Goal: Task Accomplishment & Management: Manage account settings

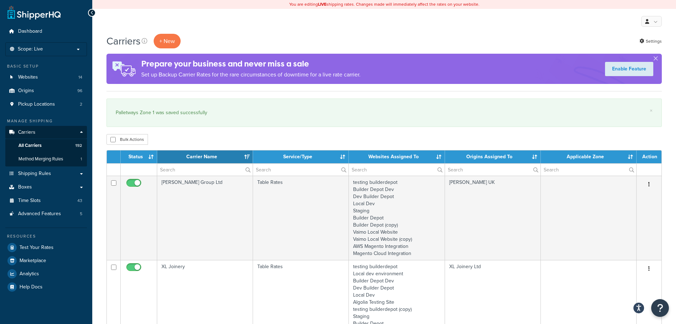
select select "15"
click at [36, 147] on span "All Carriers" at bounding box center [29, 145] width 23 height 6
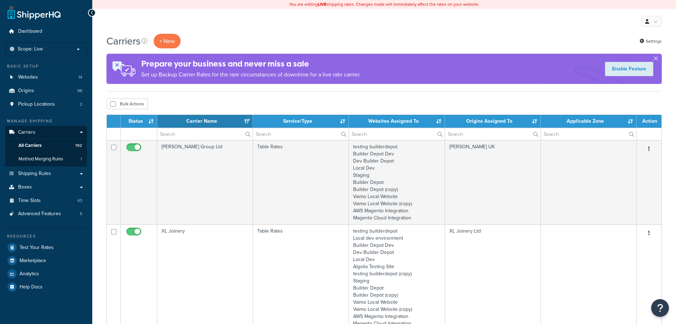
select select "15"
click at [54, 48] on p "Scope: Live" at bounding box center [46, 49] width 75 height 6
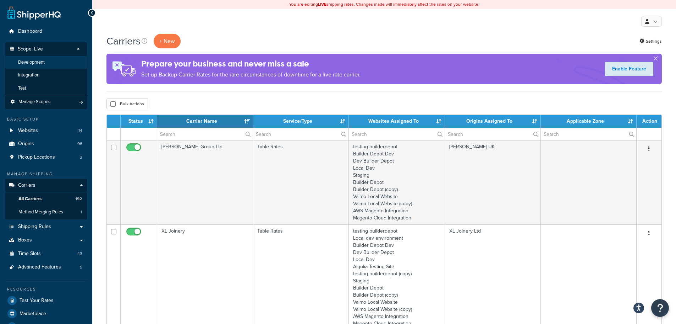
click at [45, 67] on li "Development" at bounding box center [46, 62] width 82 height 13
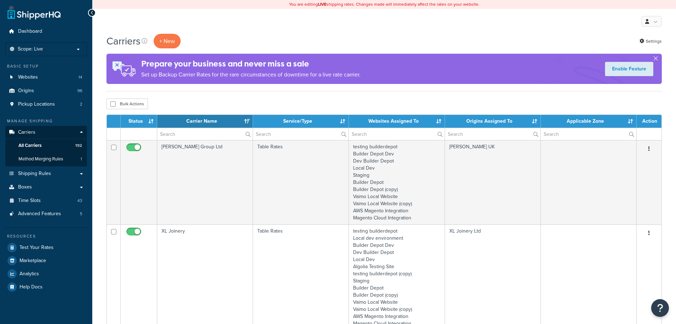
select select "15"
click at [172, 132] on input "text" at bounding box center [205, 134] width 96 height 12
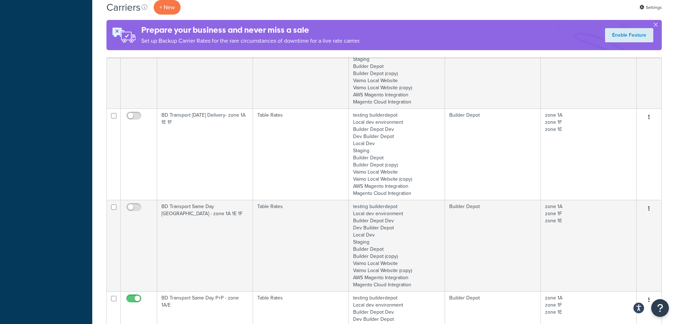
scroll to position [462, 0]
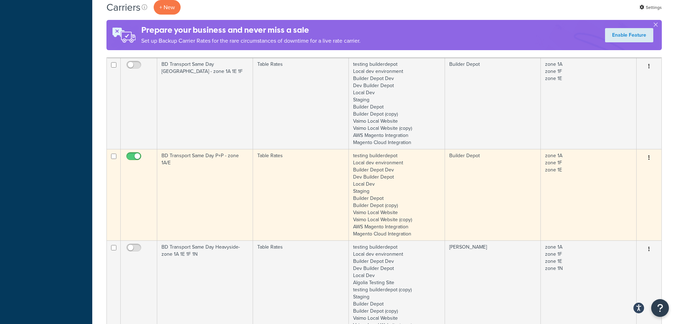
type input "1a"
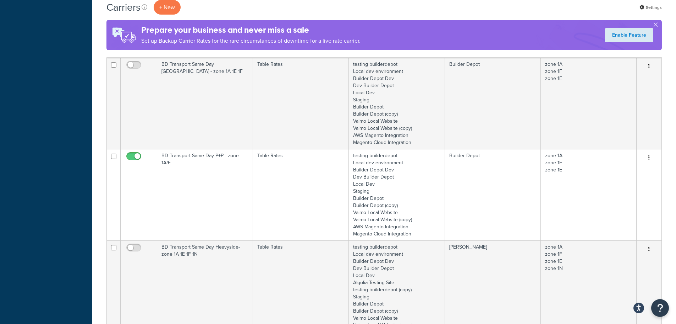
click at [137, 154] on input "checkbox" at bounding box center [135, 157] width 20 height 9
checkbox input "false"
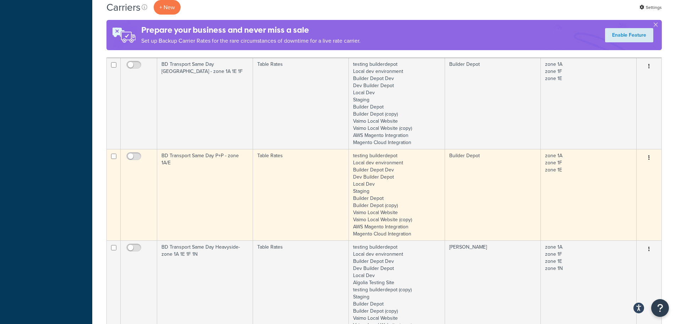
click at [190, 176] on td "BD Transport Same Day P+P - zone 1A/E" at bounding box center [205, 194] width 96 height 91
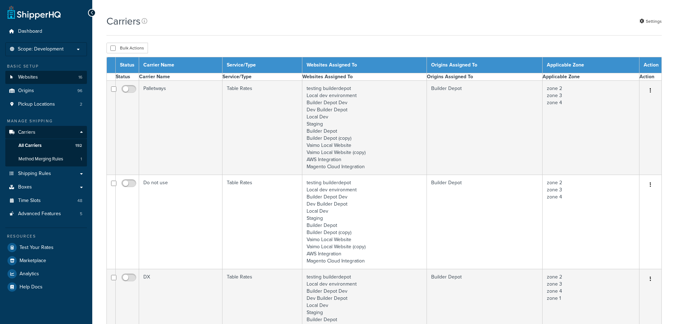
select select "15"
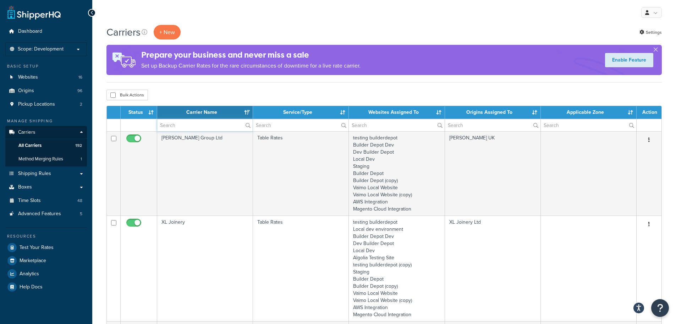
click at [184, 126] on input "text" at bounding box center [205, 125] width 96 height 12
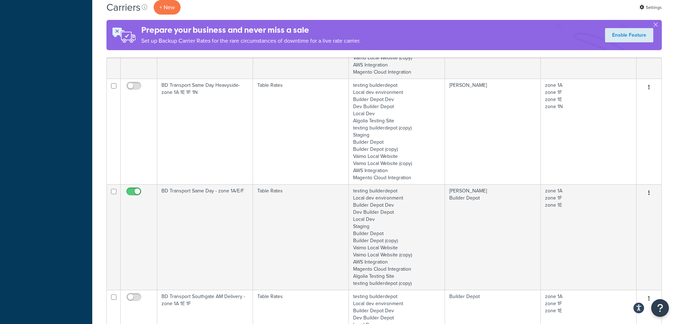
scroll to position [568, 0]
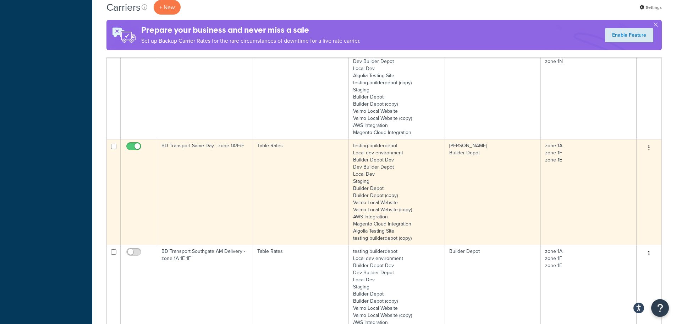
type input "1a"
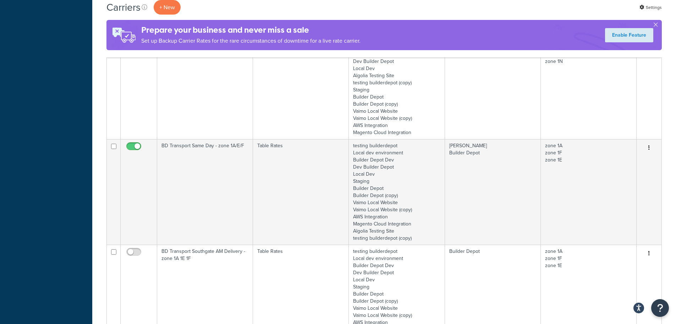
click at [187, 162] on td "BD Transport Same Day - zone 1A/E/F" at bounding box center [205, 191] width 96 height 105
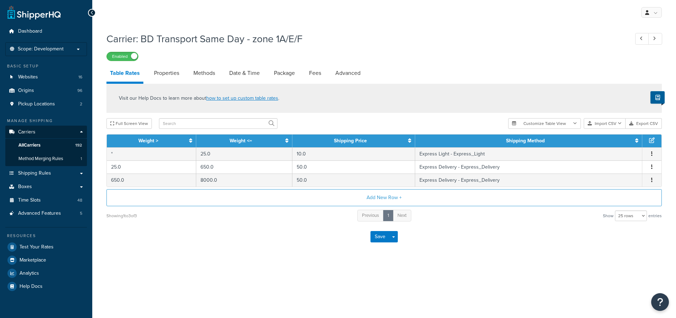
select select "25"
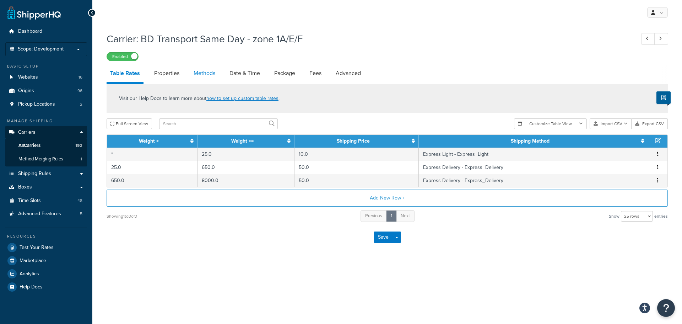
click at [205, 74] on link "Methods" at bounding box center [204, 73] width 29 height 17
select select "25"
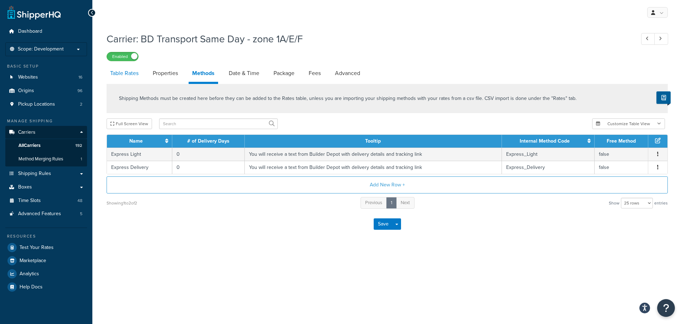
click at [118, 75] on link "Table Rates" at bounding box center [125, 73] width 36 height 17
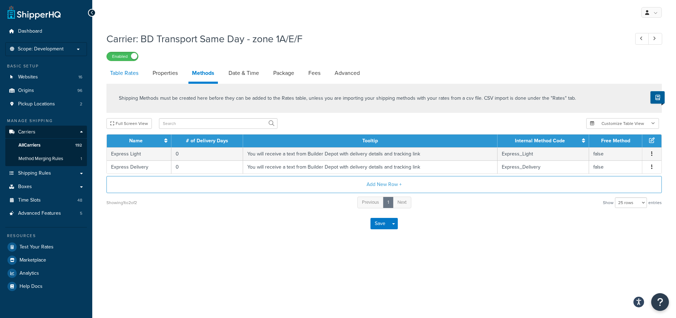
select select "25"
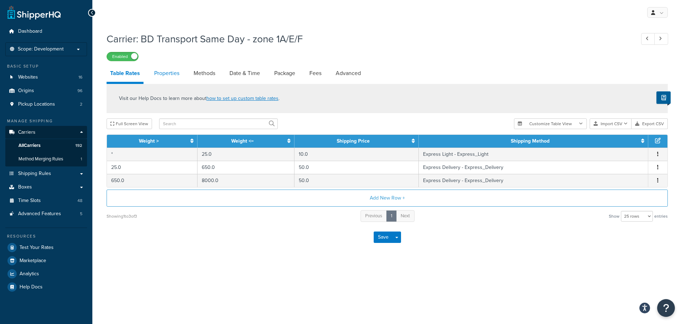
click at [172, 77] on link "Properties" at bounding box center [167, 73] width 32 height 17
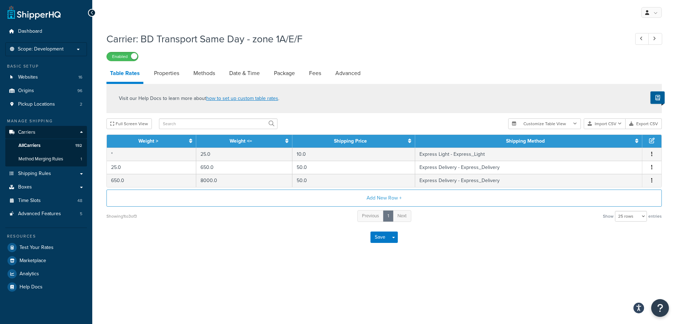
select select "HIGHEST"
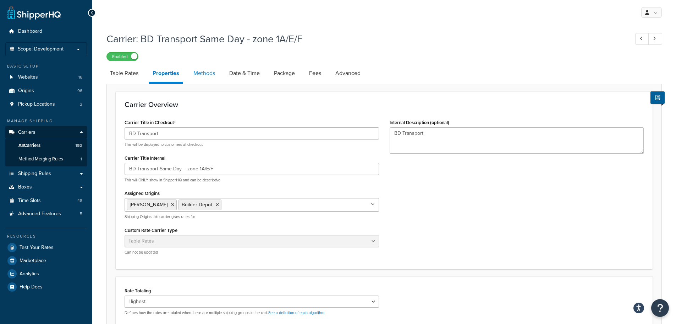
click at [211, 70] on link "Methods" at bounding box center [204, 73] width 29 height 17
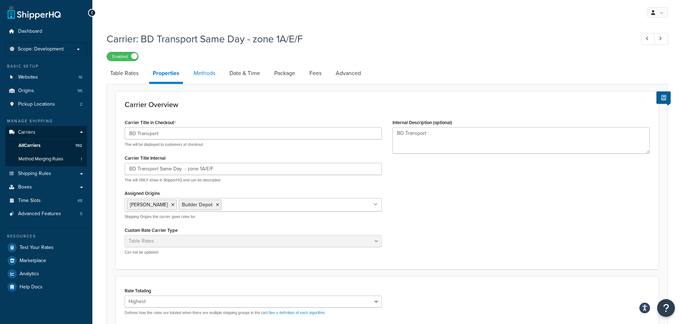
select select "25"
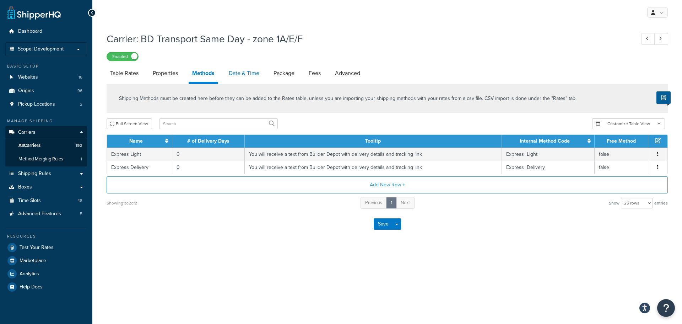
click at [247, 70] on link "Date & Time" at bounding box center [244, 73] width 38 height 17
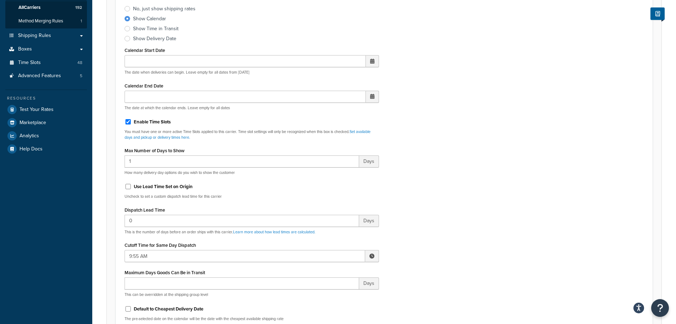
scroll to position [36, 0]
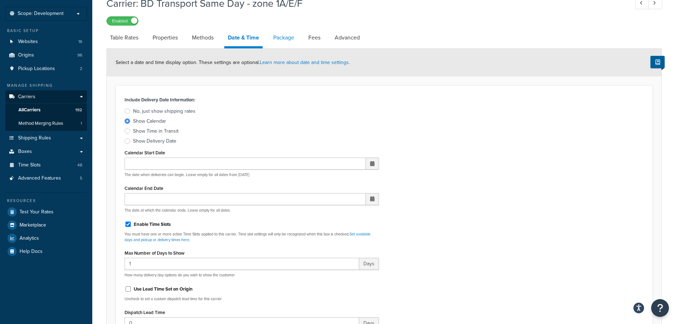
click at [280, 38] on link "Package" at bounding box center [284, 37] width 28 height 17
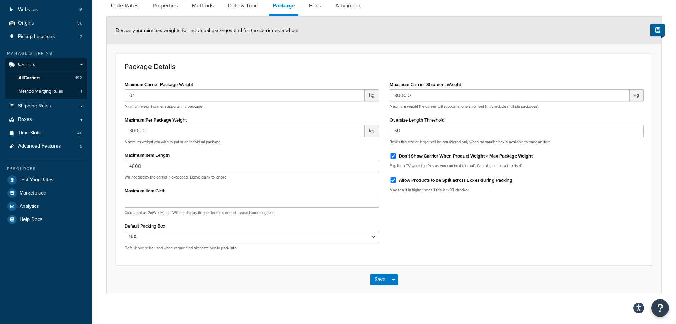
scroll to position [74, 0]
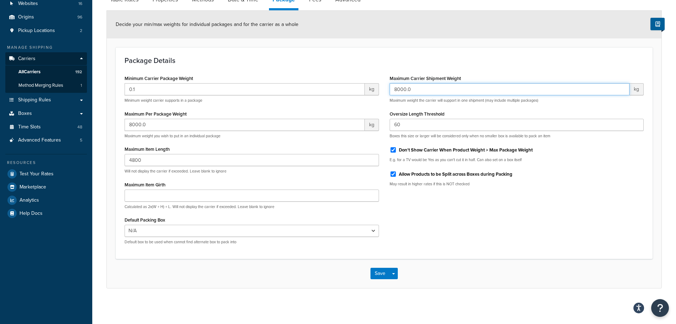
drag, startPoint x: 446, startPoint y: 87, endPoint x: 276, endPoint y: 93, distance: 170.2
click at [276, 93] on div "Minimum Carrier Package Weight 0.1 kg Minimum weight carrier supports in a pack…" at bounding box center [384, 161] width 530 height 176
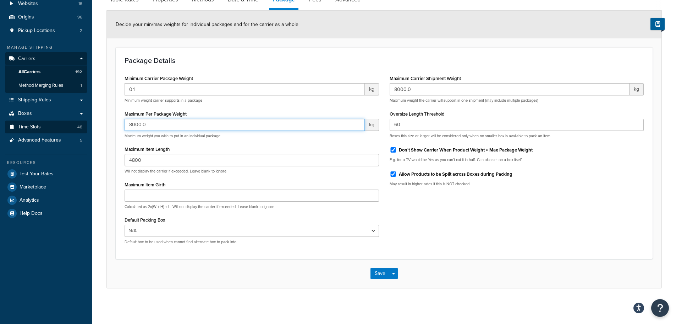
drag, startPoint x: 155, startPoint y: 126, endPoint x: 70, endPoint y: 125, distance: 84.5
click at [70, 125] on div "Dashboard Scope: Development Basic Setup Websites 16 Origins 96 Pickup Location…" at bounding box center [338, 124] width 676 height 397
drag, startPoint x: 164, startPoint y: 164, endPoint x: 4, endPoint y: 178, distance: 161.1
click at [34, 166] on div "Dashboard Scope: Development Basic Setup Websites 16 Origins 96 Pickup Location…" at bounding box center [338, 124] width 676 height 397
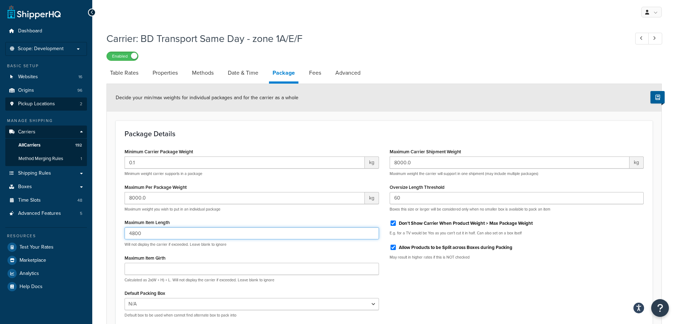
scroll to position [0, 0]
click at [53, 46] on span "Scope: Development" at bounding box center [41, 49] width 46 height 6
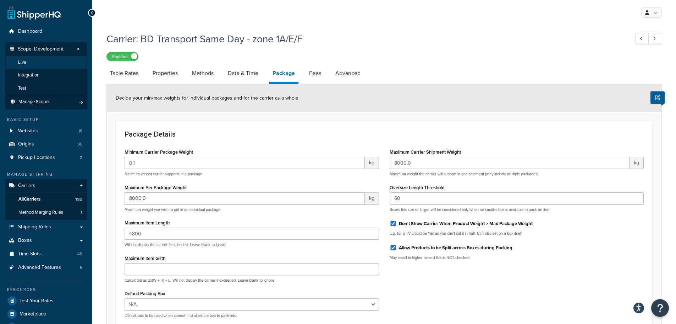
click at [48, 64] on li "Live" at bounding box center [46, 62] width 82 height 13
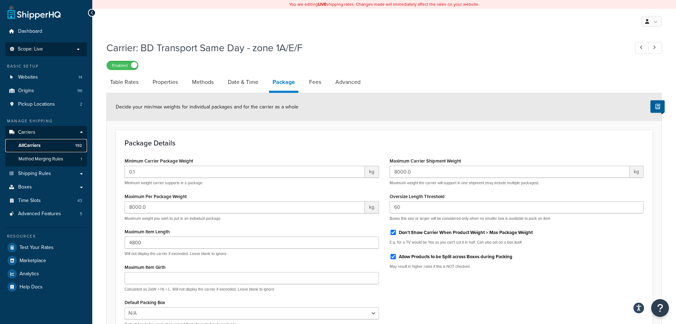
click at [39, 142] on span "All Carriers" at bounding box center [29, 145] width 22 height 6
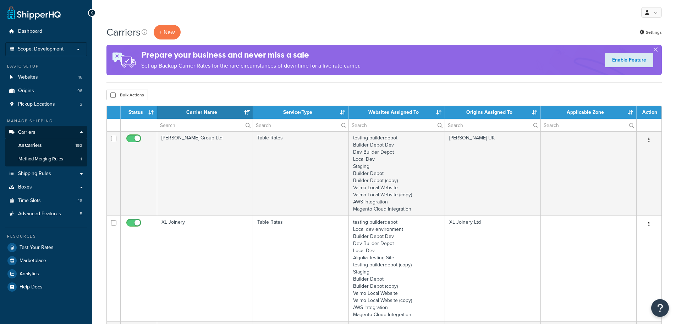
select select "15"
click at [174, 126] on input "text" at bounding box center [205, 125] width 96 height 12
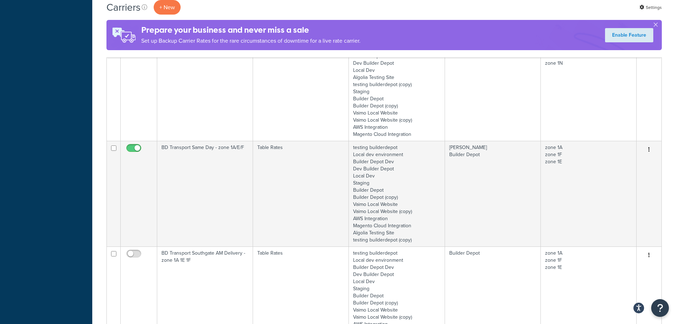
scroll to position [568, 0]
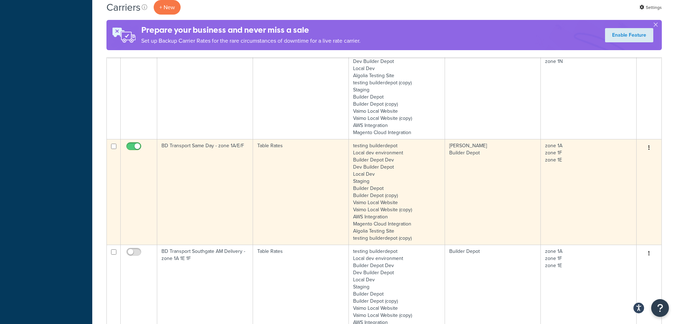
type input "1a"
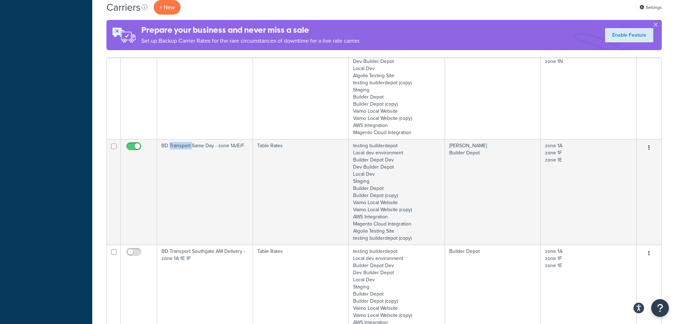
click at [183, 160] on td "BD Transport Same Day - zone 1A/E/F" at bounding box center [205, 191] width 96 height 105
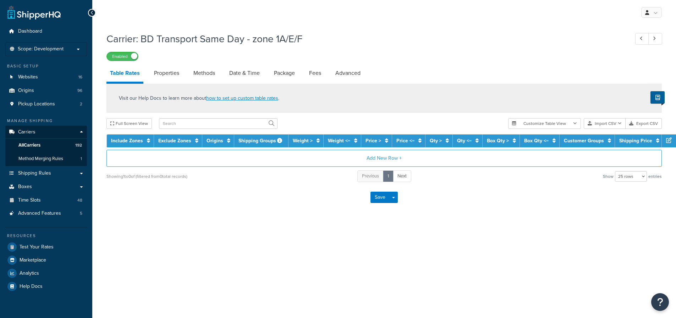
select select "25"
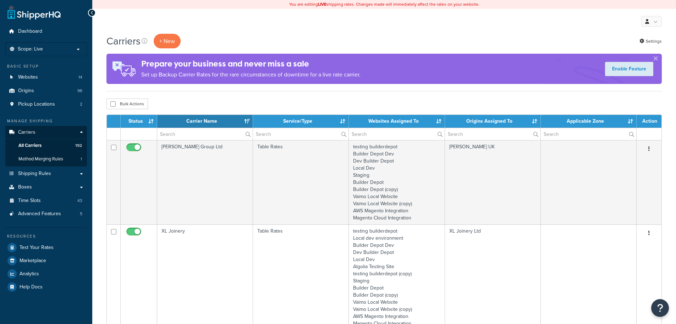
select select "15"
click at [178, 134] on input "text" at bounding box center [205, 134] width 96 height 12
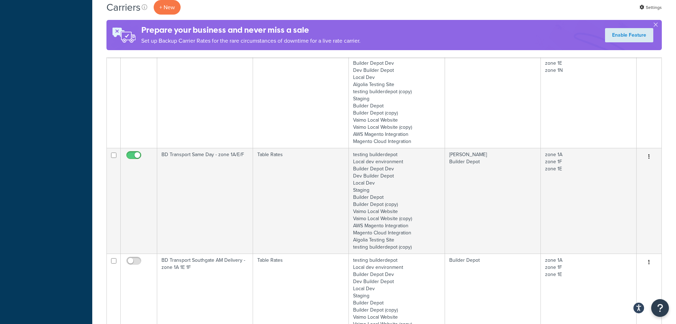
scroll to position [533, 0]
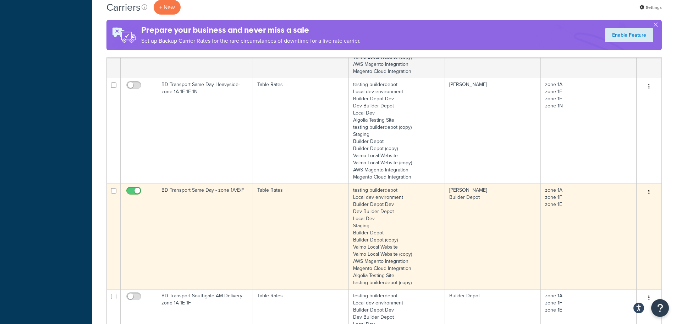
type input "1a"
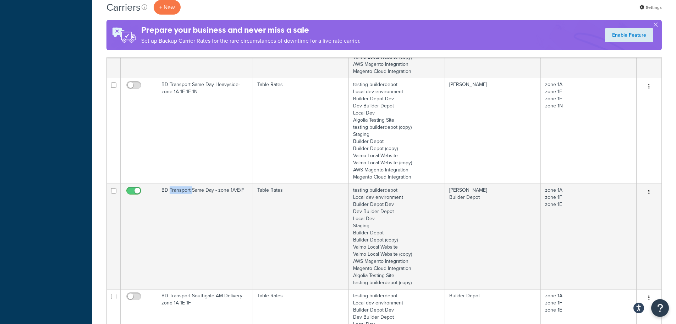
click at [187, 202] on td "BD Transport Same Day - zone 1A/E/F" at bounding box center [205, 235] width 96 height 105
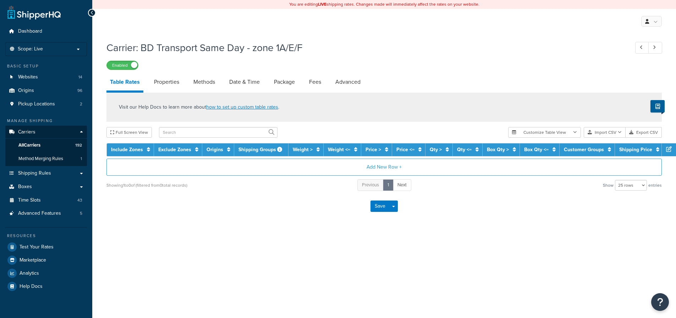
select select "25"
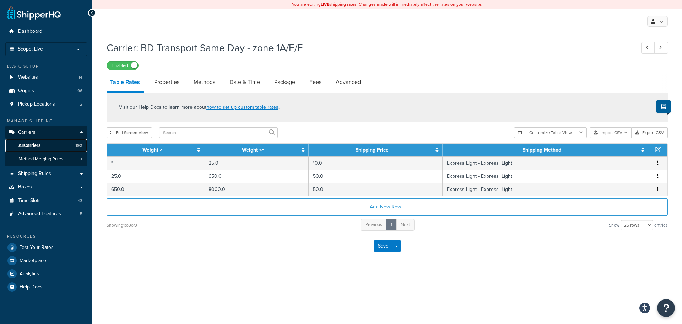
click at [33, 144] on span "All Carriers" at bounding box center [29, 145] width 22 height 6
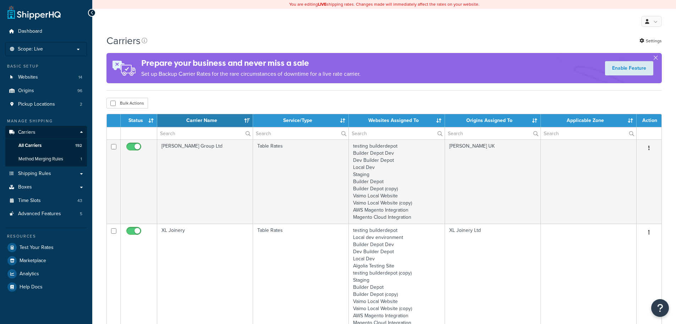
select select "15"
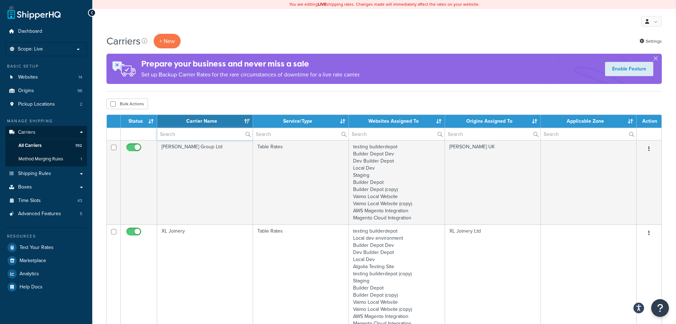
click at [163, 136] on input "text" at bounding box center [205, 134] width 96 height 12
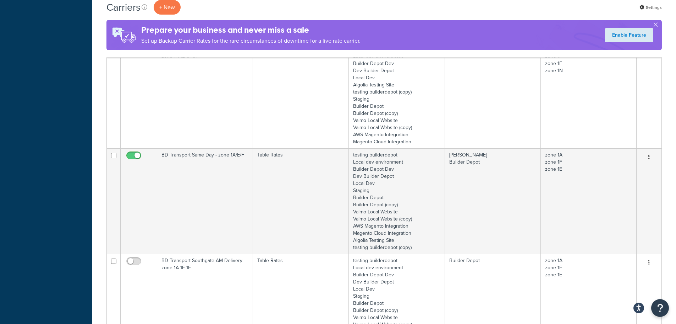
scroll to position [568, 0]
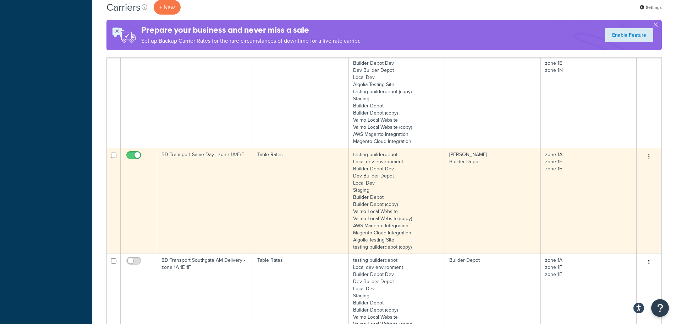
type input "1a"
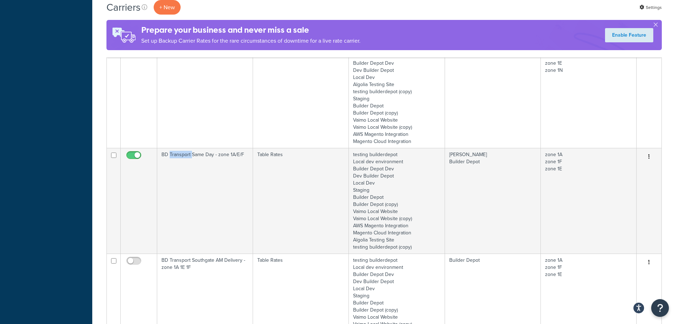
click at [185, 176] on td "BD Transport Same Day - zone 1A/E/F" at bounding box center [205, 200] width 96 height 105
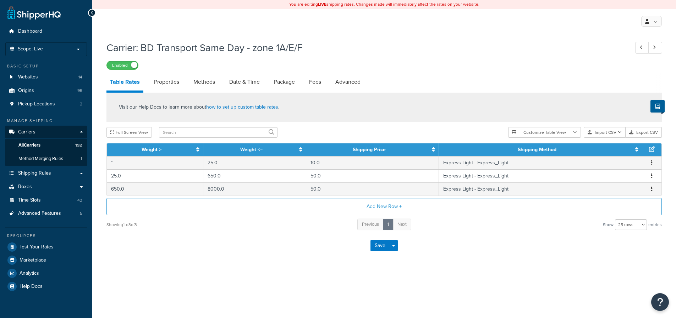
select select "25"
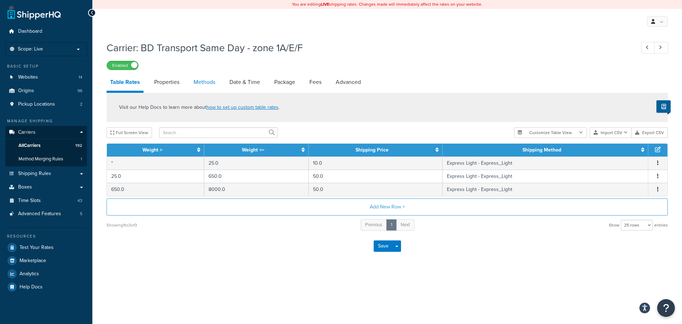
click at [203, 84] on link "Methods" at bounding box center [204, 82] width 29 height 17
select select "25"
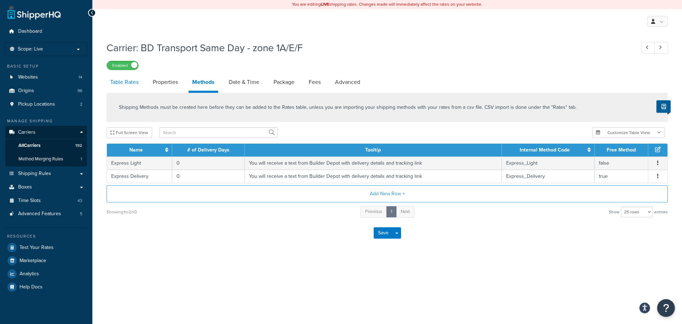
click at [130, 84] on link "Table Rates" at bounding box center [125, 82] width 36 height 17
select select "25"
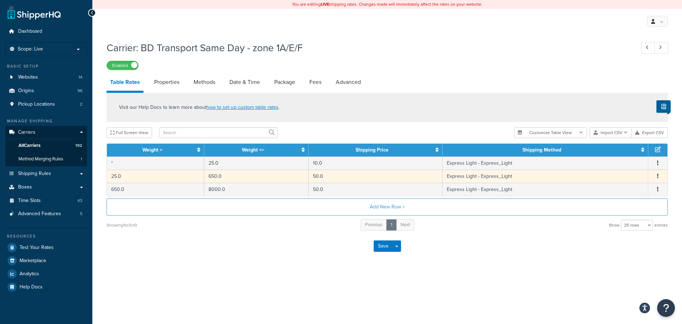
click at [297, 175] on td "650.0" at bounding box center [256, 175] width 104 height 13
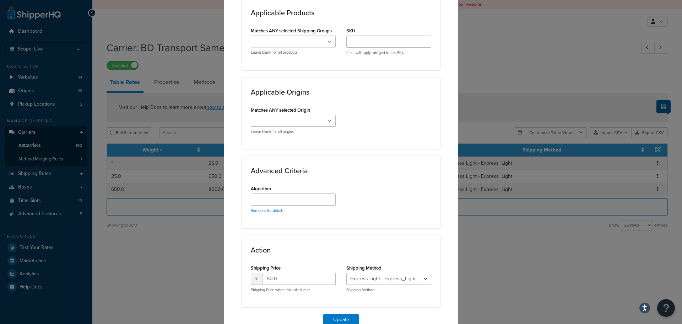
scroll to position [495, 0]
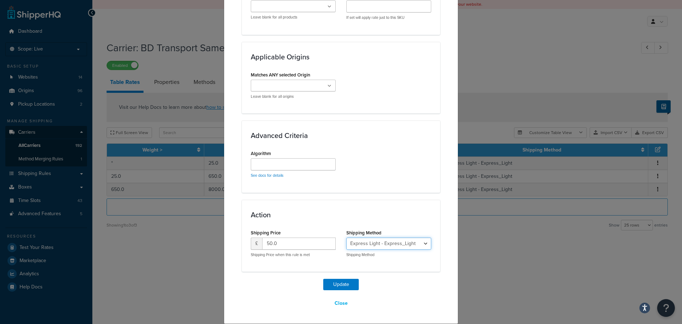
click at [413, 246] on select "Express Light - Express_Light Express Delivery - Express_Delivery" at bounding box center [388, 243] width 85 height 12
click at [409, 244] on select "Express Light - Express_Light Express Delivery - Express_Delivery" at bounding box center [388, 243] width 85 height 12
select select "134127"
click at [346, 237] on select "Express Light - Express_Light Express Delivery - Express_Delivery" at bounding box center [388, 243] width 85 height 12
click at [346, 282] on button "Update" at bounding box center [341, 283] width 36 height 11
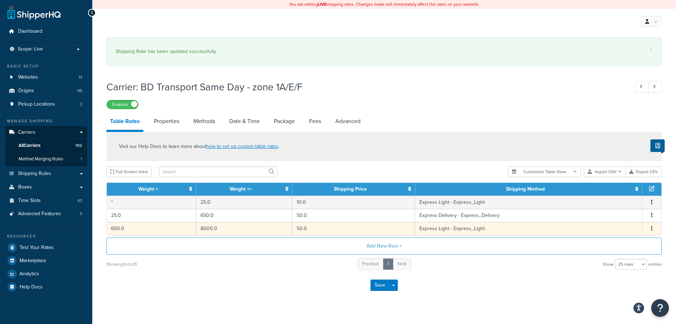
click at [286, 228] on td "8000.0" at bounding box center [244, 228] width 96 height 13
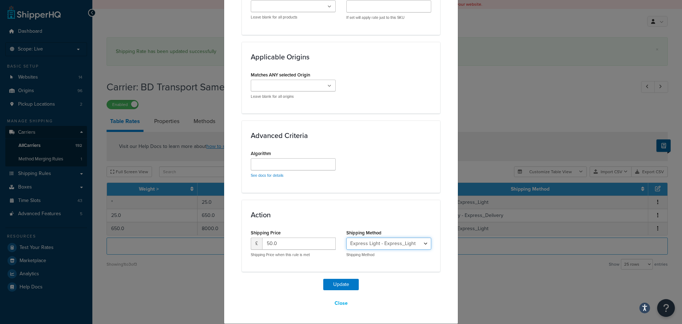
click at [401, 238] on select "Express Light - Express_Light Express Delivery - Express_Delivery" at bounding box center [388, 243] width 85 height 12
select select "134127"
click at [346, 237] on select "Express Light - Express_Light Express Delivery - Express_Delivery" at bounding box center [388, 243] width 85 height 12
click at [332, 284] on button "Update" at bounding box center [341, 283] width 36 height 11
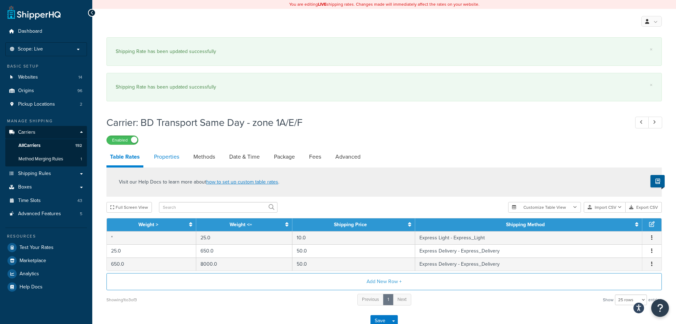
click at [176, 157] on link "Properties" at bounding box center [167, 156] width 32 height 17
select select "HIGHEST"
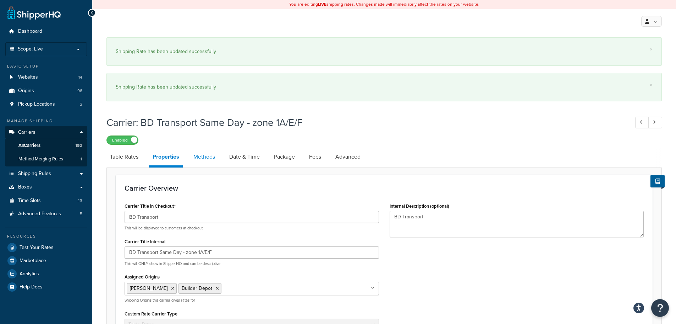
click at [201, 155] on link "Methods" at bounding box center [204, 156] width 29 height 17
select select "25"
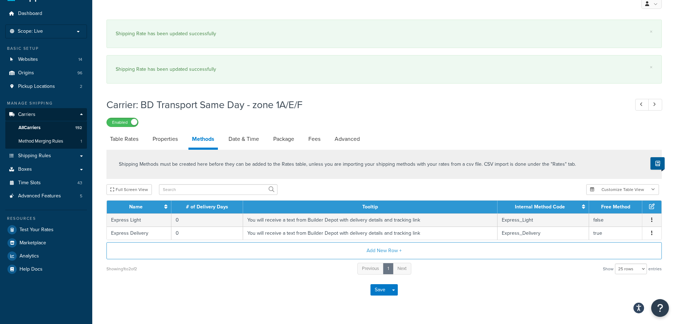
scroll to position [34, 0]
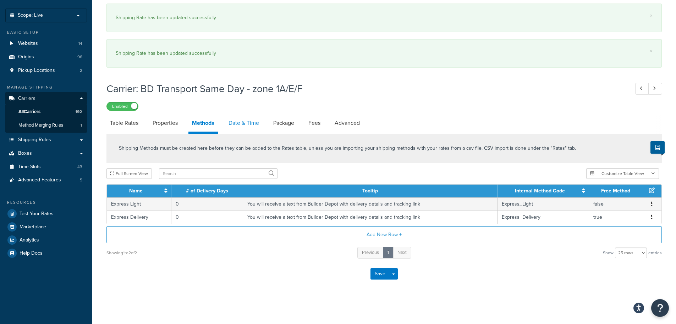
click at [237, 123] on link "Date & Time" at bounding box center [244, 122] width 38 height 17
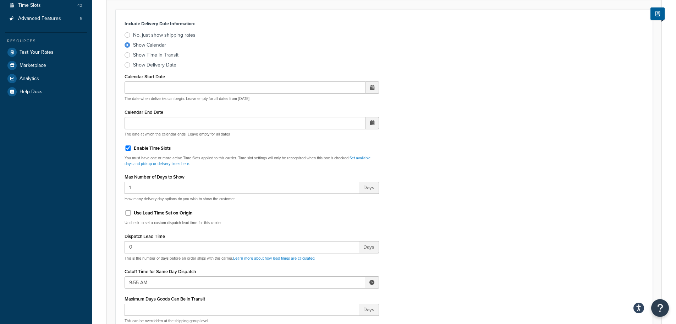
scroll to position [211, 0]
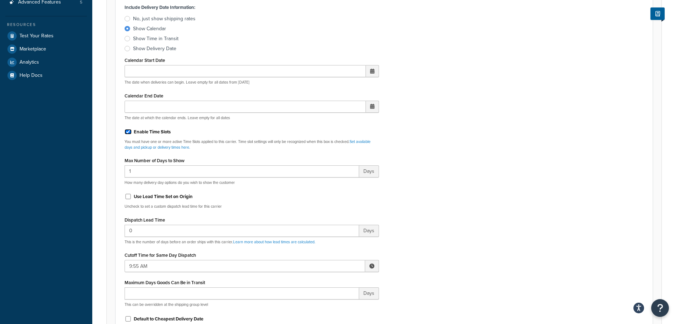
click at [126, 132] on input "Enable Time Slots" at bounding box center [128, 131] width 7 height 5
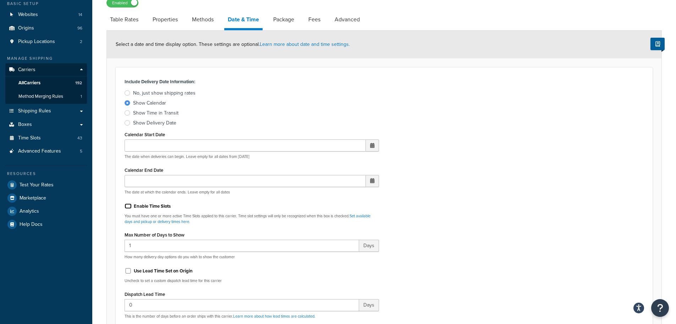
scroll to position [0, 0]
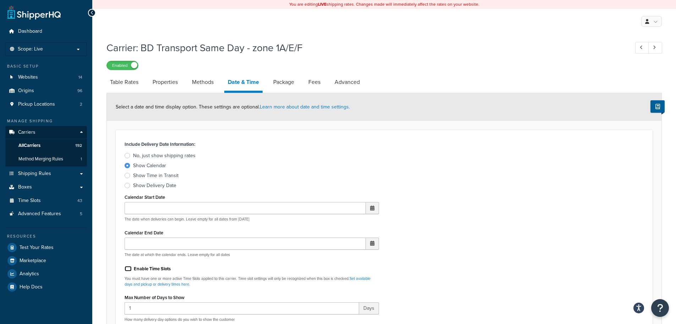
click at [126, 267] on input "Enable Time Slots" at bounding box center [128, 268] width 7 height 5
checkbox input "true"
click at [290, 84] on link "Package" at bounding box center [284, 82] width 28 height 17
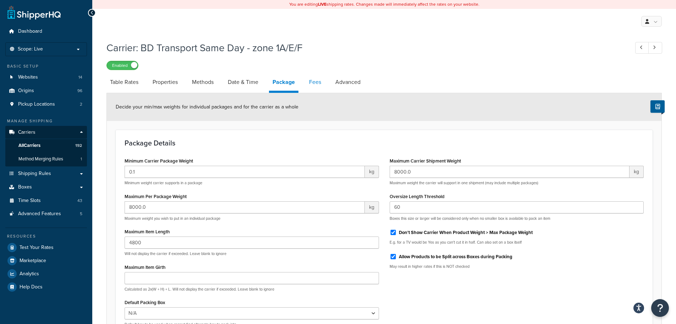
click at [317, 80] on link "Fees" at bounding box center [315, 82] width 19 height 17
select select "AFTER"
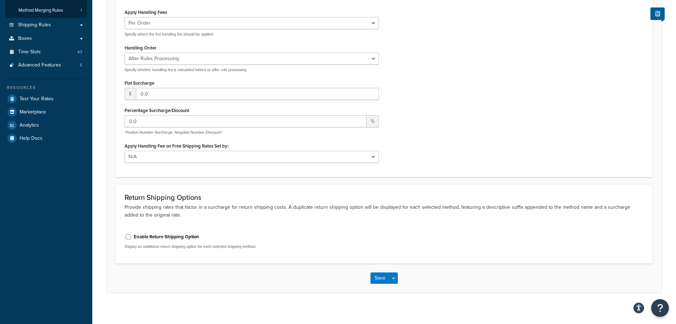
scroll to position [153, 0]
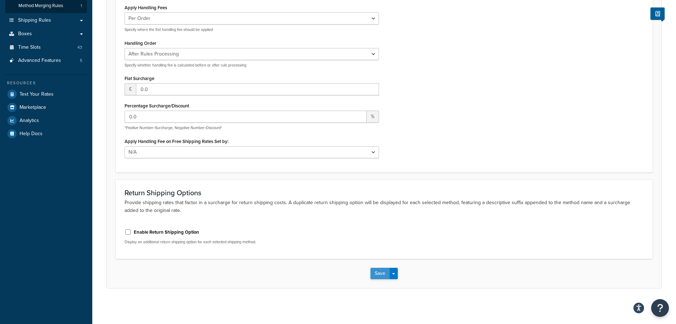
click at [377, 277] on button "Save" at bounding box center [380, 272] width 19 height 11
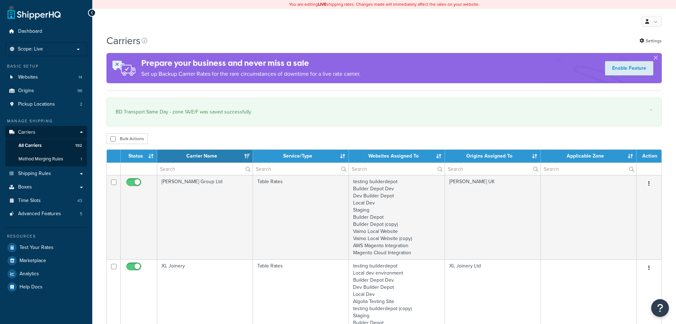
select select "15"
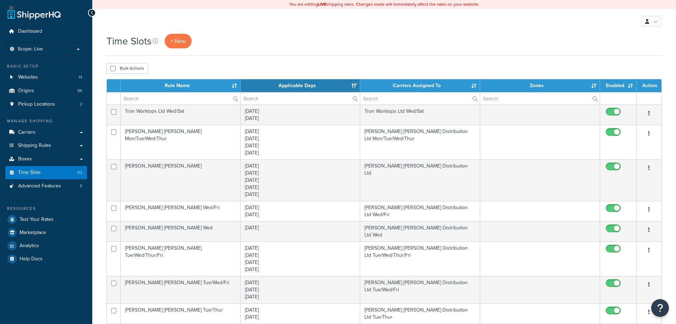
select select "15"
click at [140, 98] on input "text" at bounding box center [181, 98] width 120 height 12
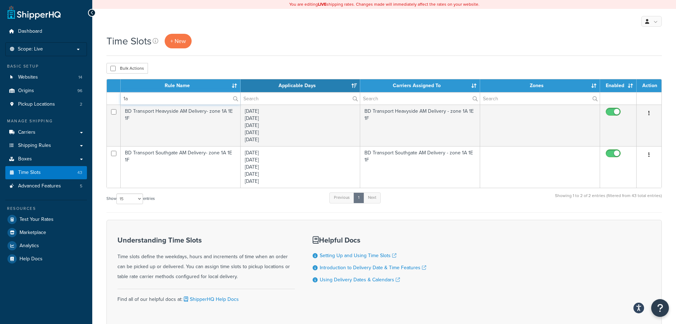
type input "1"
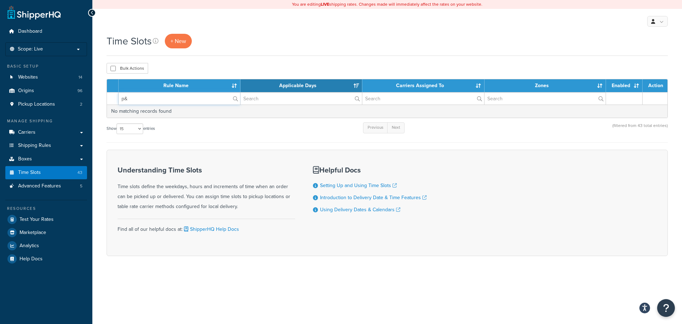
type input "p"
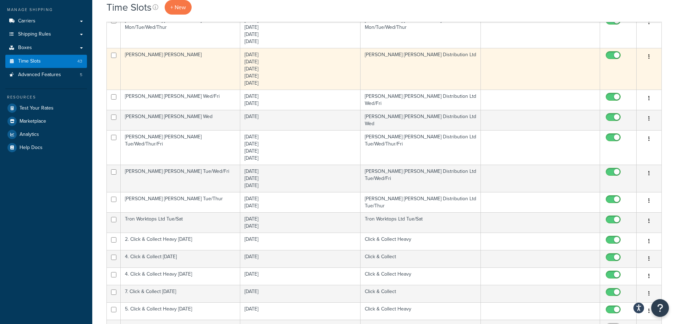
scroll to position [213, 0]
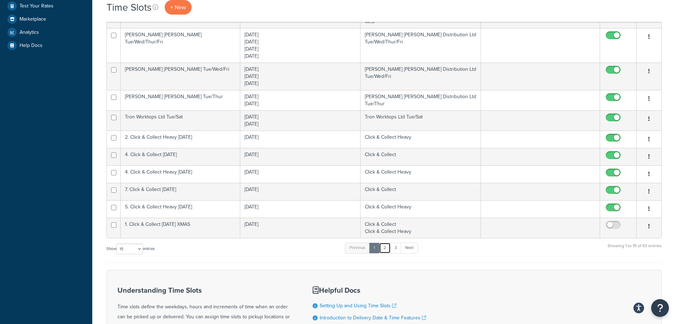
click at [385, 243] on link "2" at bounding box center [385, 247] width 12 height 11
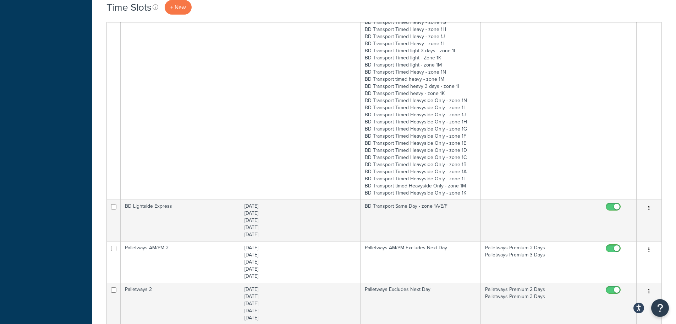
scroll to position [390, 0]
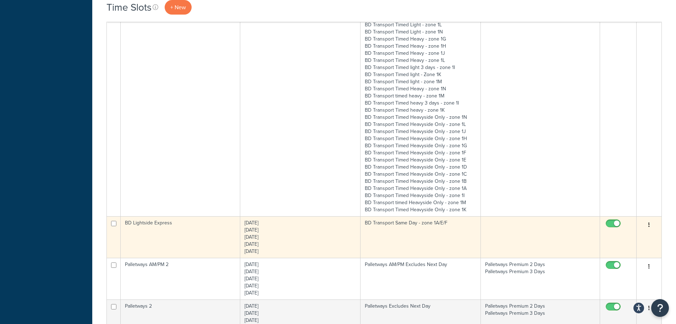
click at [212, 237] on td "BD Lightside Express" at bounding box center [181, 237] width 120 height 42
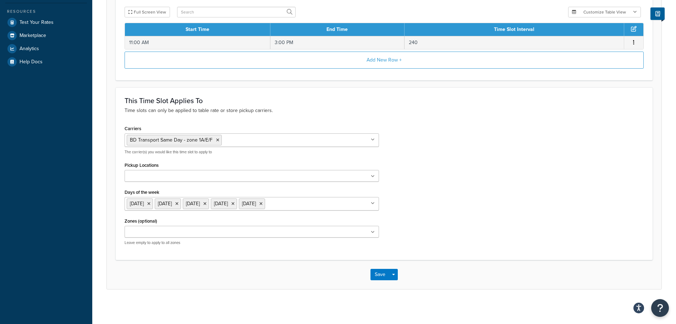
scroll to position [198, 0]
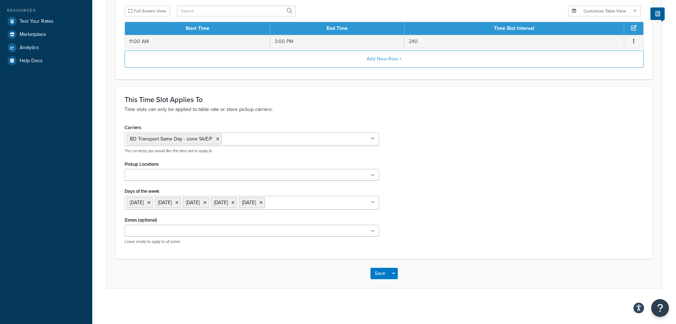
click at [243, 136] on input "Carriers" at bounding box center [255, 139] width 63 height 8
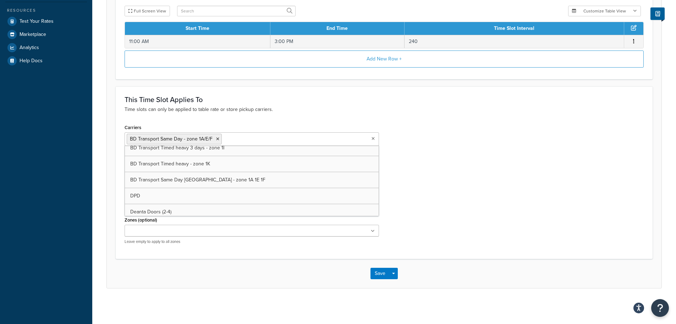
scroll to position [497, 0]
click at [418, 166] on div "Carriers BD Transport Same Day - zone 1A/E/F Palletways Do not use DX DHL Royal…" at bounding box center [384, 185] width 530 height 127
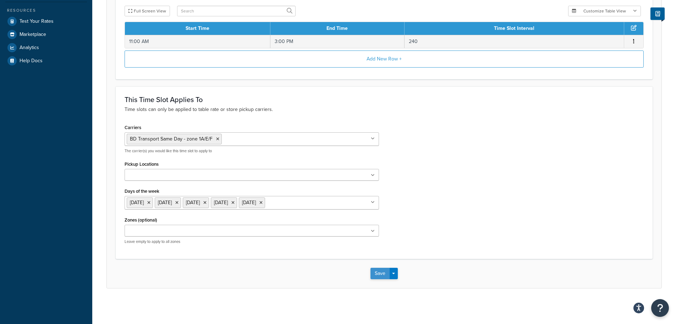
click at [380, 269] on button "Save" at bounding box center [380, 272] width 19 height 11
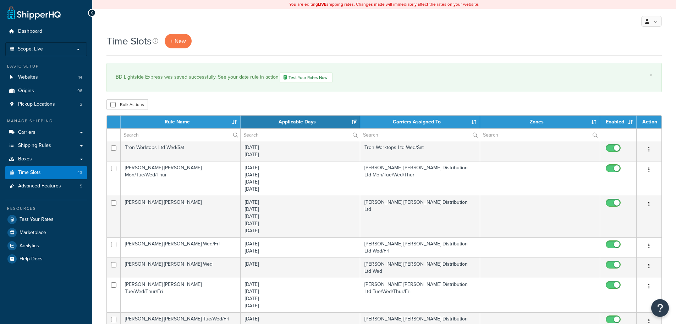
select select "15"
click at [35, 132] on link "Carriers" at bounding box center [46, 132] width 82 height 13
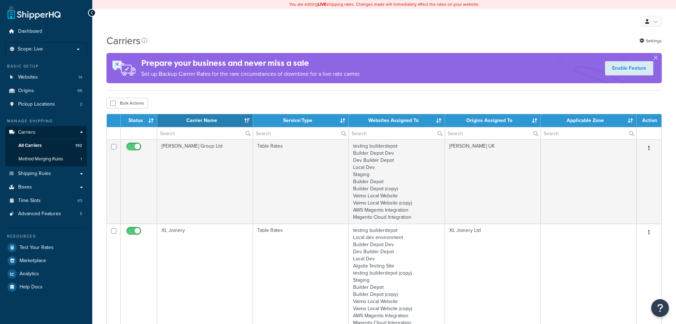
select select "15"
drag, startPoint x: 0, startPoint y: 0, endPoint x: 166, endPoint y: 132, distance: 212.3
click at [166, 132] on input "text" at bounding box center [205, 133] width 96 height 12
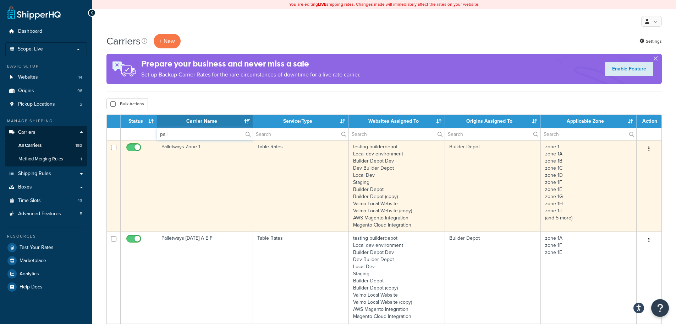
scroll to position [142, 0]
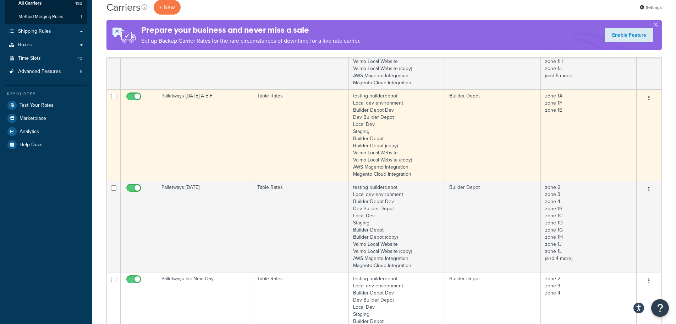
type input "pall"
click at [137, 96] on input "checkbox" at bounding box center [135, 98] width 20 height 9
checkbox input "false"
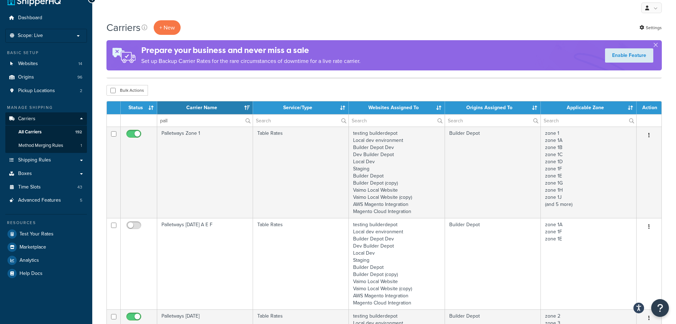
scroll to position [0, 0]
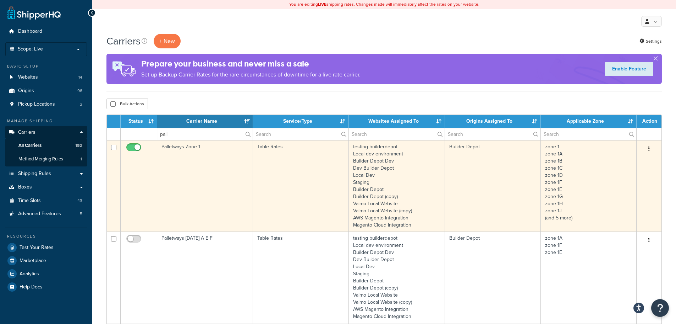
click at [138, 146] on input "checkbox" at bounding box center [135, 149] width 20 height 9
checkbox input "false"
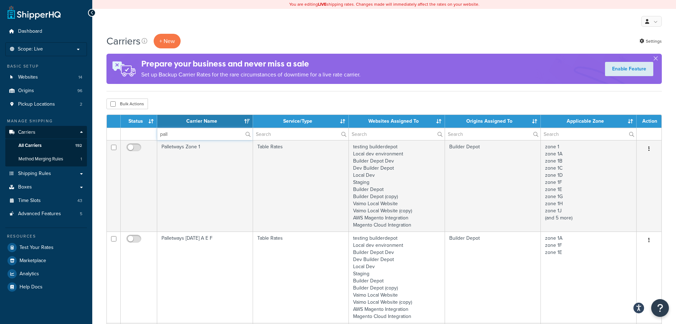
drag, startPoint x: 196, startPoint y: 129, endPoint x: 129, endPoint y: 130, distance: 67.5
click at [129, 130] on tr "pall" at bounding box center [384, 133] width 555 height 12
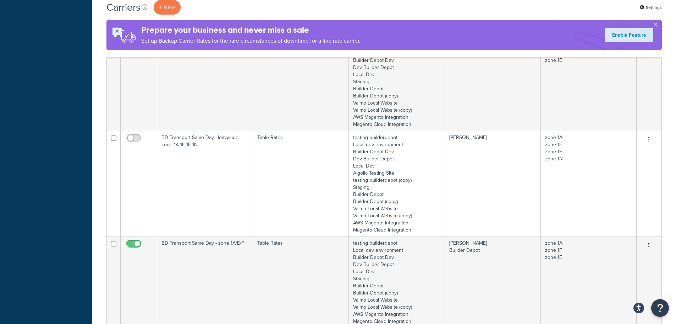
scroll to position [497, 0]
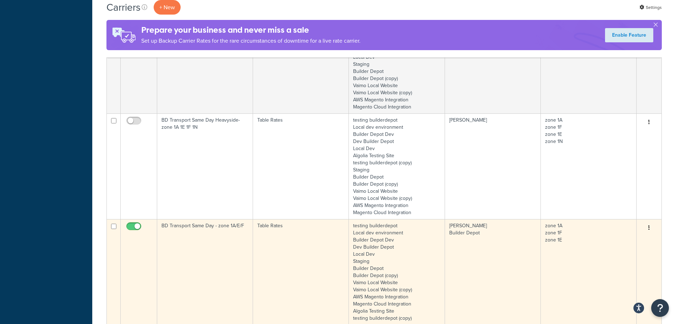
type input "1a"
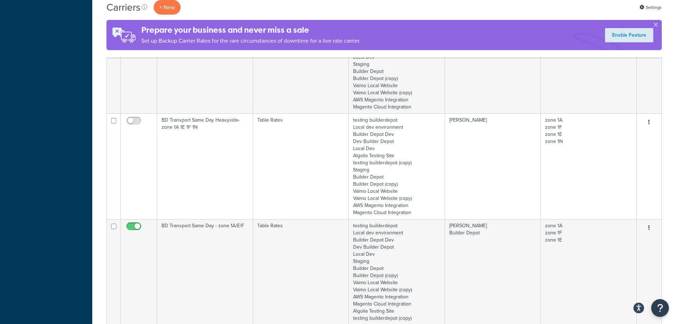
click at [229, 245] on td "BD Transport Same Day - zone 1A/E/F" at bounding box center [205, 271] width 96 height 105
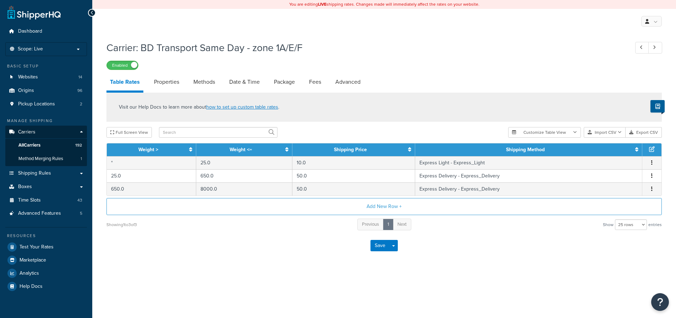
select select "25"
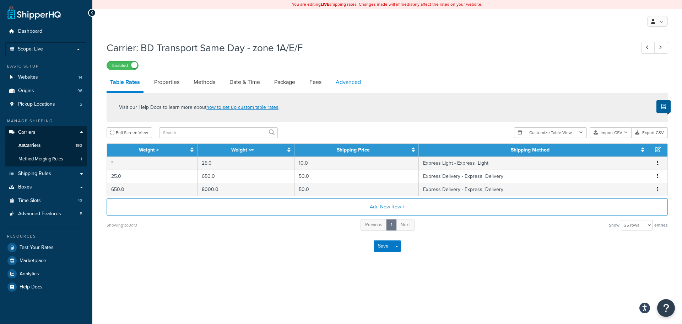
click at [344, 82] on link "Advanced" at bounding box center [348, 82] width 32 height 17
select select "false"
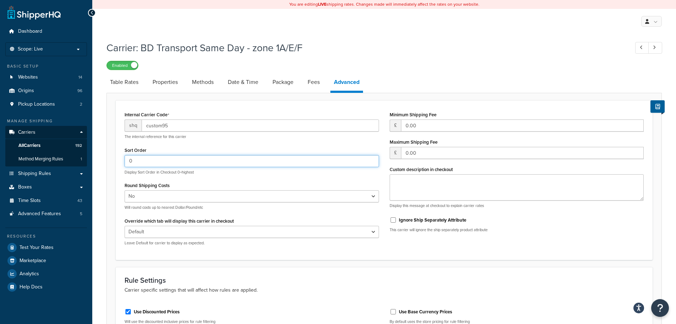
drag, startPoint x: 134, startPoint y: 163, endPoint x: 110, endPoint y: 159, distance: 24.9
click at [110, 159] on form "Internal Carrier Code shq custom95 The internal reference for this carrier Sort…" at bounding box center [384, 328] width 555 height 456
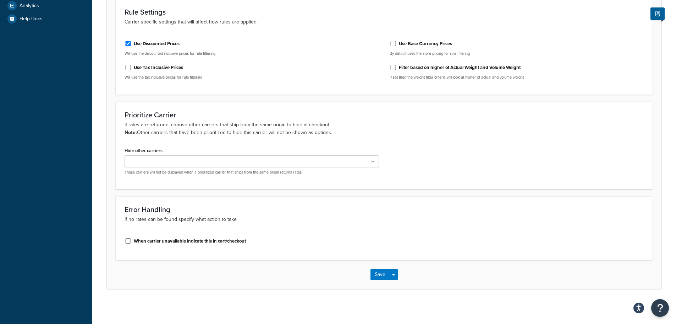
scroll to position [269, 0]
type input "2"
click at [381, 265] on div "Save Save Dropdown Save and Edit" at bounding box center [384, 273] width 555 height 29
click at [384, 271] on button "Save" at bounding box center [380, 272] width 19 height 11
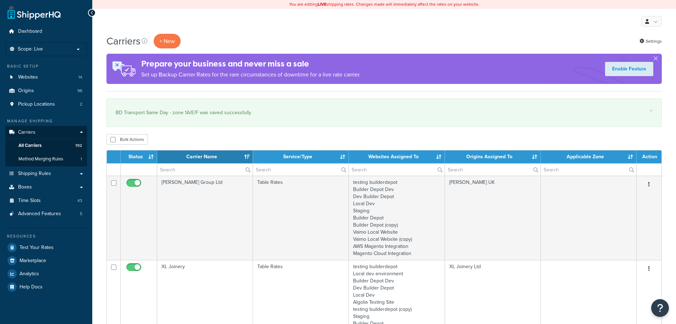
select select "15"
click at [172, 172] on input "text" at bounding box center [205, 169] width 96 height 12
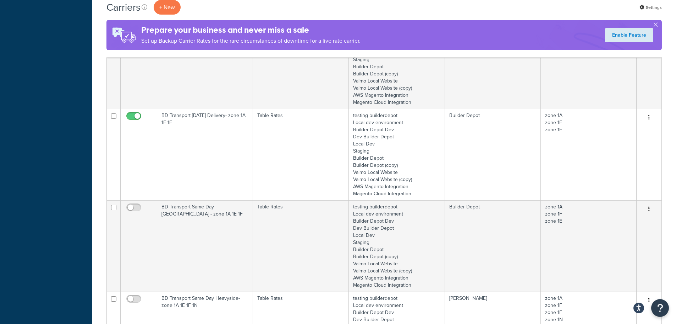
scroll to position [355, 0]
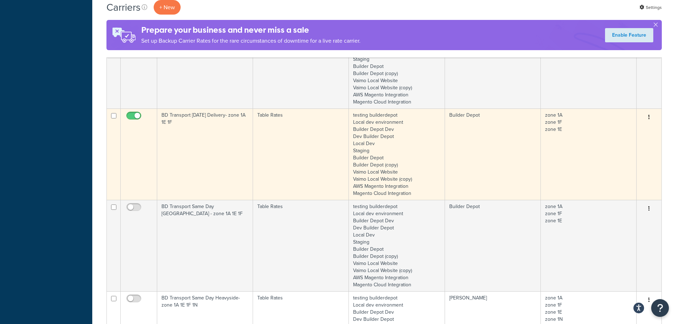
type input "1a"
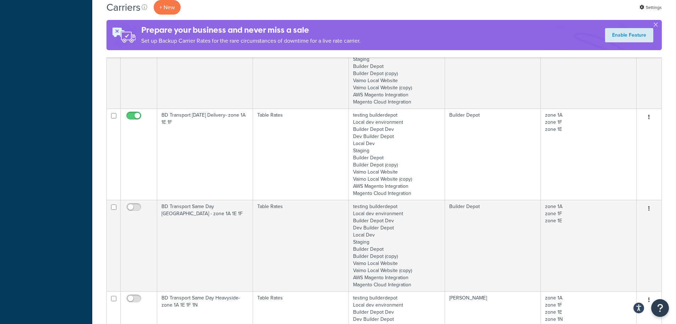
click at [203, 150] on td "BD Transport Saturday Delivery- zone 1A 1E 1F" at bounding box center [205, 153] width 96 height 91
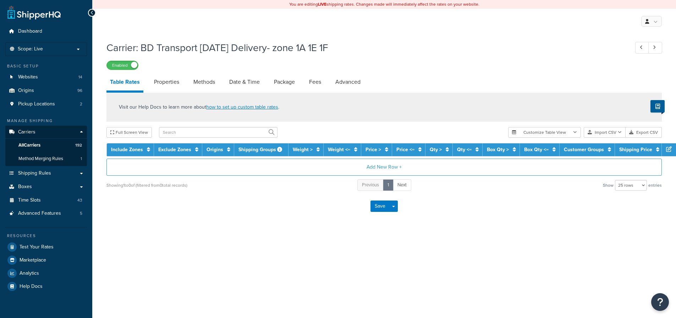
select select "25"
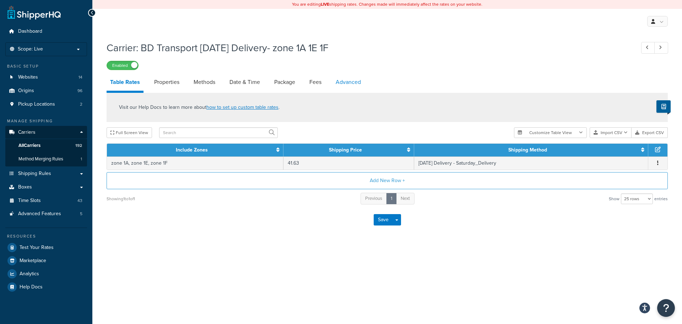
click at [338, 82] on link "Advanced" at bounding box center [348, 82] width 32 height 17
select select "false"
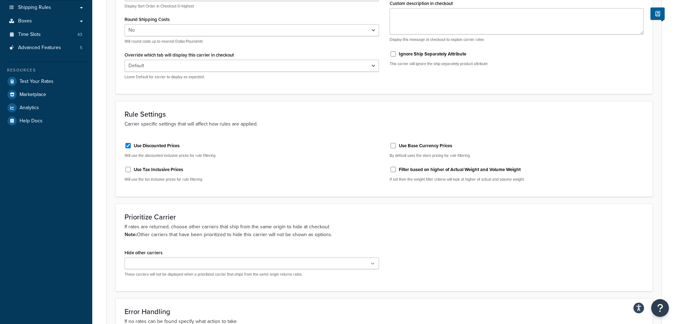
scroll to position [269, 0]
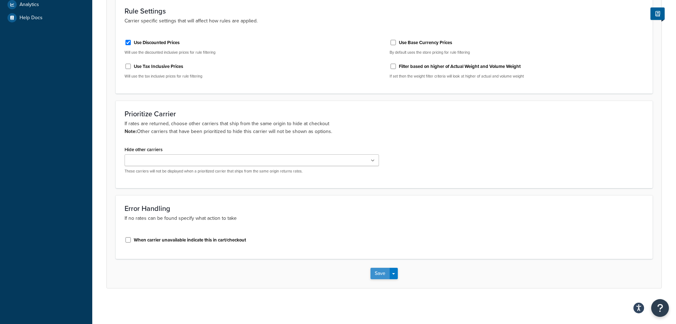
click at [377, 276] on button "Save" at bounding box center [380, 272] width 19 height 11
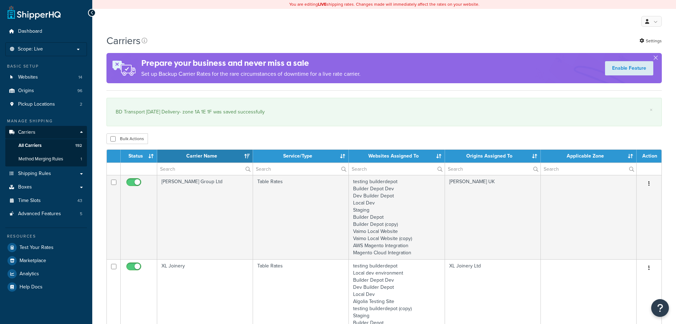
select select "15"
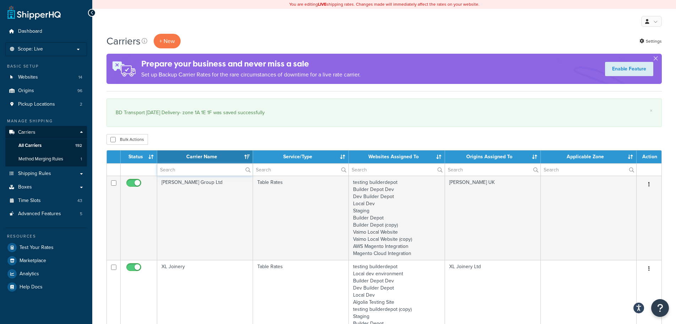
click at [176, 167] on input "text" at bounding box center [205, 169] width 96 height 12
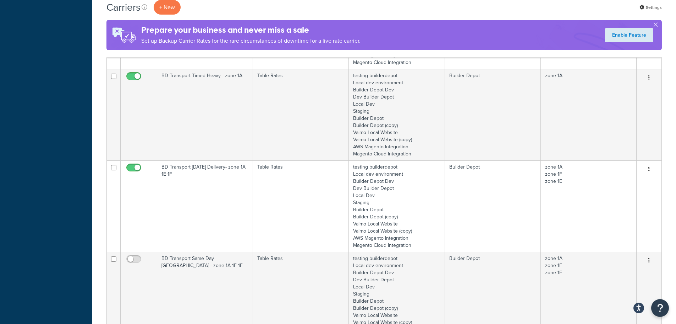
scroll to position [320, 0]
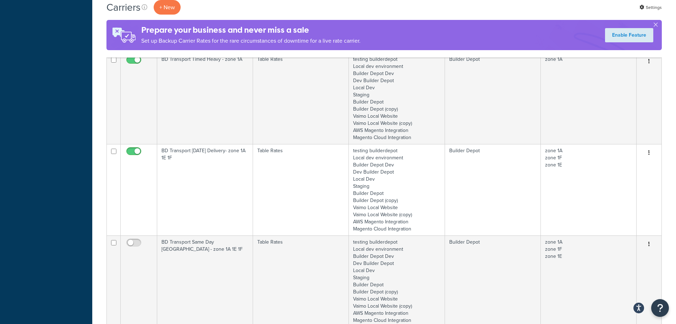
type input "1a"
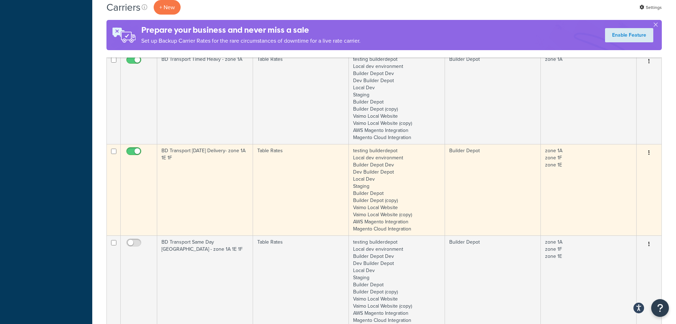
click at [192, 175] on td "BD Transport [DATE] Delivery- zone 1A 1E 1F" at bounding box center [205, 189] width 96 height 91
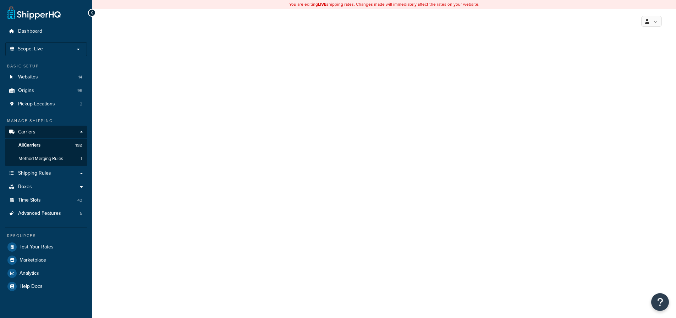
select select "25"
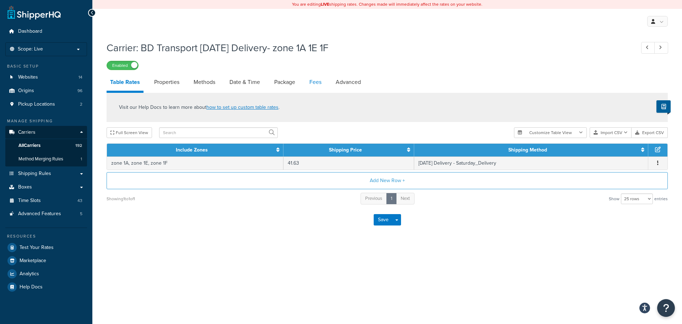
click at [316, 81] on link "Fees" at bounding box center [315, 82] width 19 height 17
select select "AFTER"
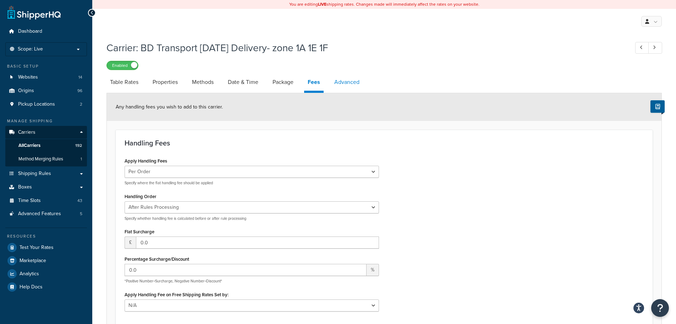
click at [354, 80] on link "Advanced" at bounding box center [347, 82] width 32 height 17
select select "false"
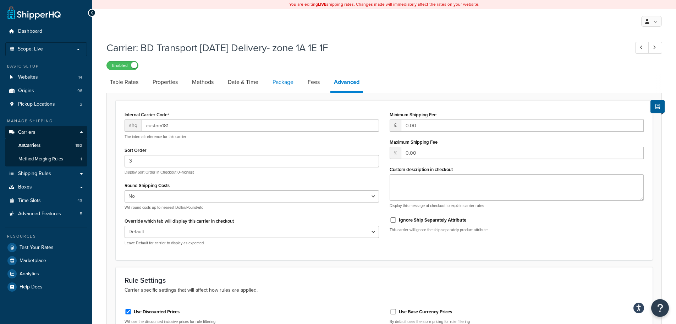
click at [273, 84] on link "Package" at bounding box center [283, 82] width 28 height 17
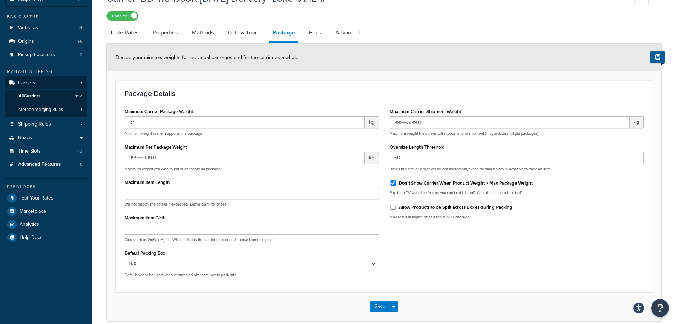
scroll to position [71, 0]
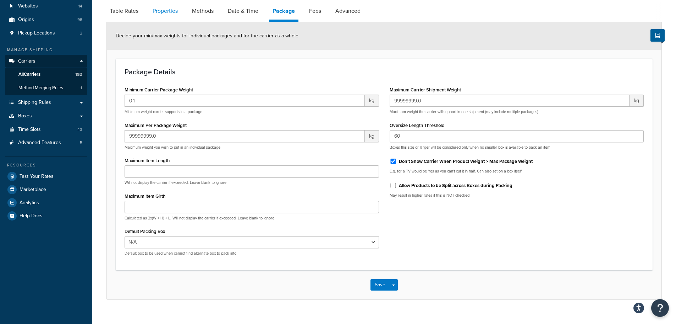
click at [174, 6] on link "Properties" at bounding box center [165, 10] width 32 height 17
select select "HIGHEST"
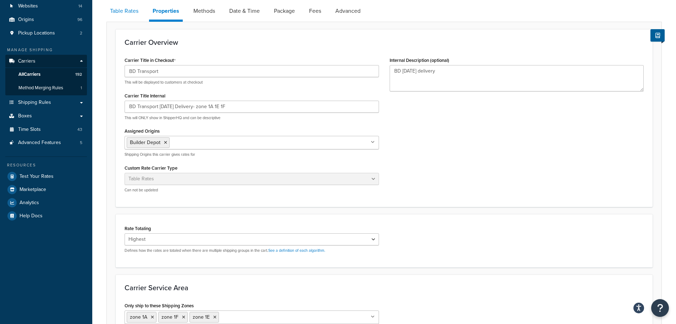
click at [121, 10] on link "Table Rates" at bounding box center [125, 10] width 36 height 17
select select "25"
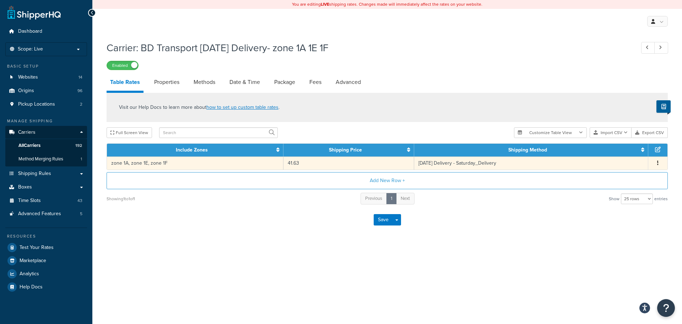
click at [217, 168] on td "zone 1A, zone 1E, zone 1F" at bounding box center [195, 162] width 176 height 13
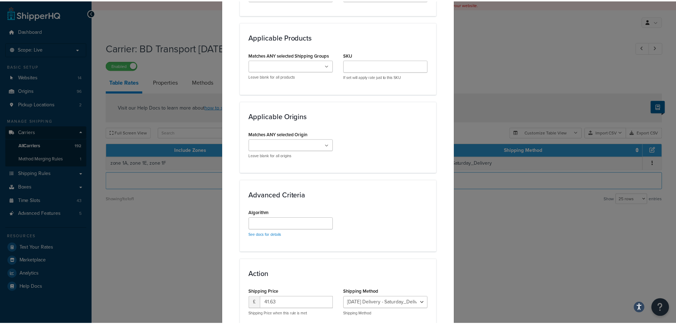
scroll to position [521, 0]
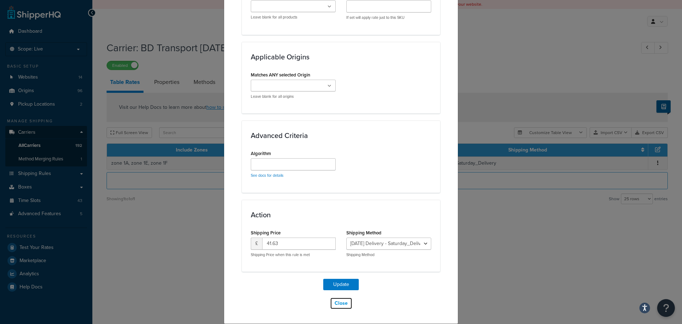
click at [338, 304] on button "Close" at bounding box center [341, 303] width 22 height 12
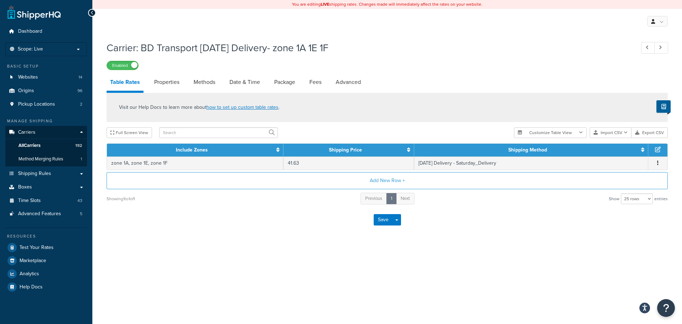
click at [208, 192] on div "Showing 1 to 1 of 1 Previous 1 Next Show 10 rows 15 rows 25 rows 50 rows 100 ro…" at bounding box center [387, 198] width 561 height 13
click at [176, 81] on link "Properties" at bounding box center [167, 82] width 32 height 17
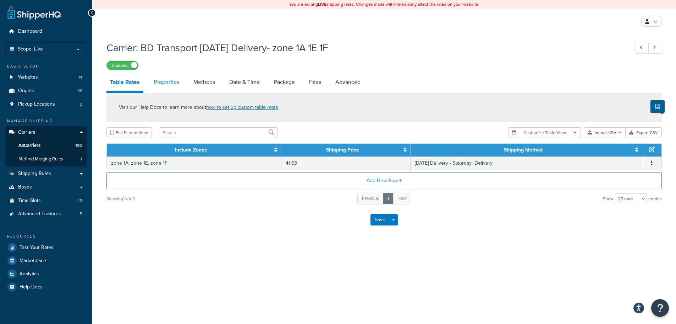
select select "HIGHEST"
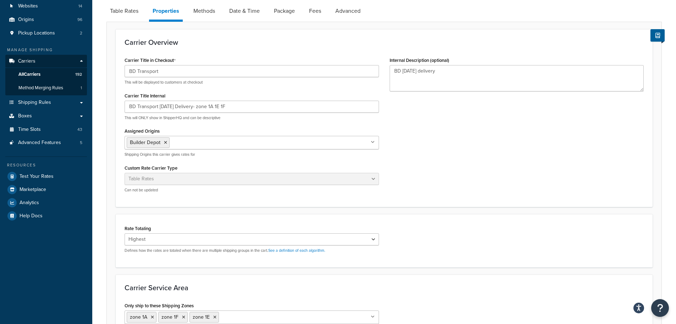
scroll to position [36, 0]
